Goal: Task Accomplishment & Management: Manage account settings

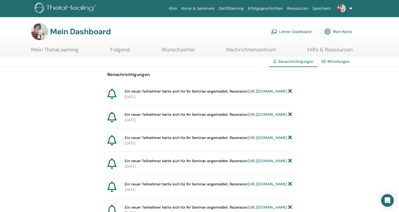
click at [248, 94] on link "https://member.thetahealing.com/instructor/seminar/363457/attendees" at bounding box center [267, 91] width 39 height 5
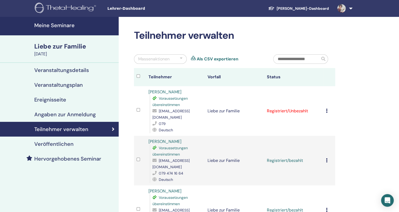
click at [84, 127] on h4 "Teilnehmer verwalten" at bounding box center [61, 129] width 54 height 6
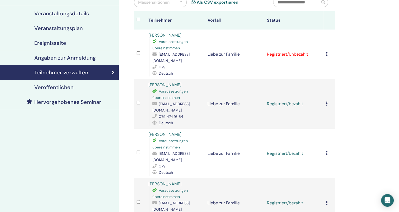
scroll to position [63, 0]
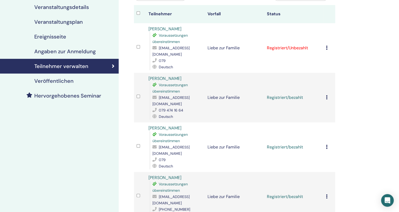
click at [327, 46] on icon at bounding box center [327, 48] width 2 height 4
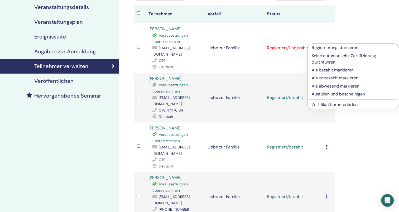
click at [348, 69] on p "Als bezahlt markieren" at bounding box center [353, 70] width 83 height 6
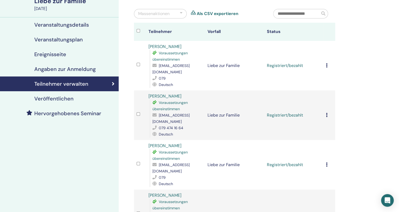
scroll to position [41, 0]
